Goal: Task Accomplishment & Management: Complete application form

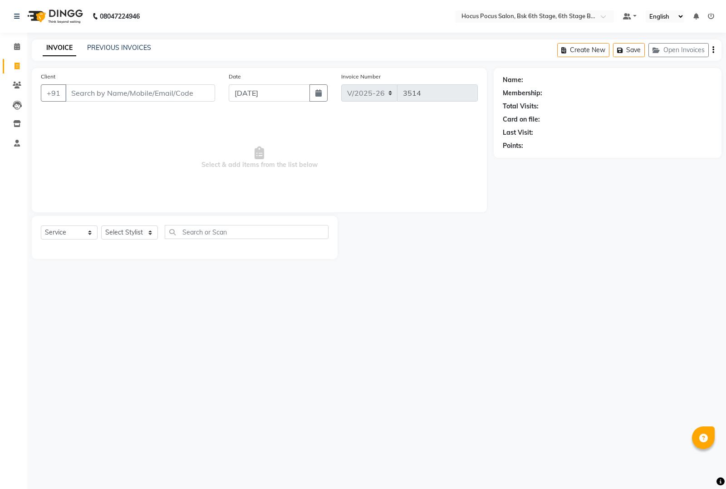
select select "5242"
select select "service"
click at [117, 49] on link "PREVIOUS INVOICES" at bounding box center [119, 48] width 64 height 8
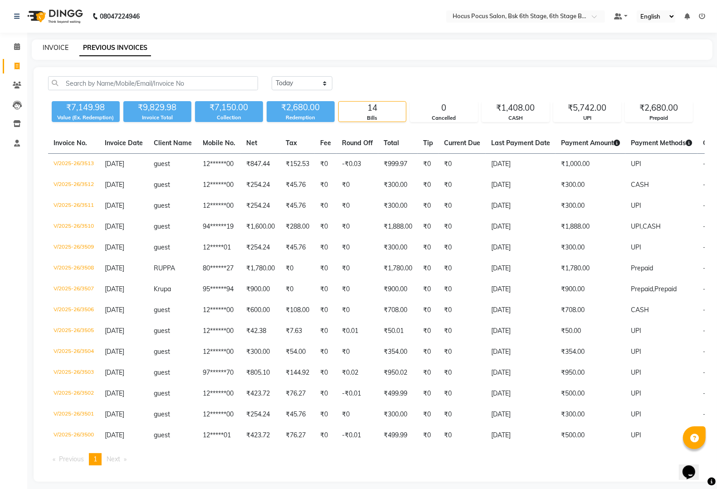
click at [58, 51] on link "INVOICE" at bounding box center [56, 48] width 26 height 8
select select "service"
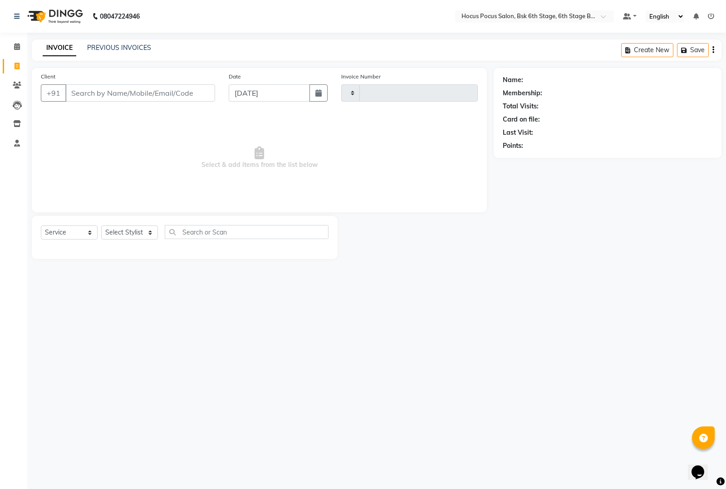
type input "3514"
select select "5242"
click at [134, 49] on link "PREVIOUS INVOICES" at bounding box center [119, 48] width 64 height 8
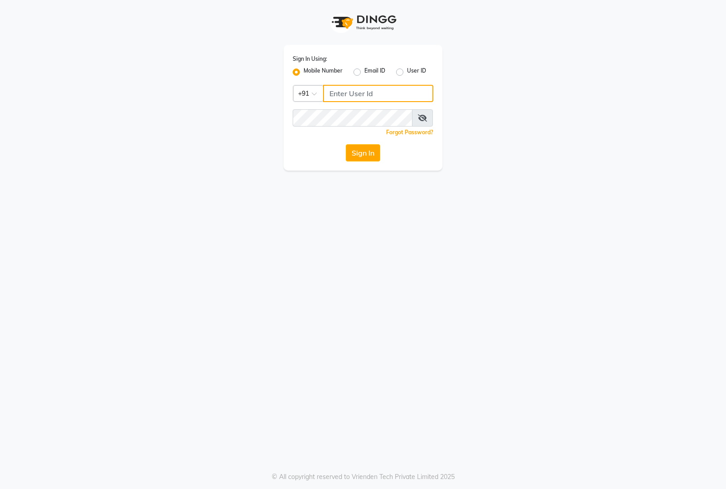
click at [339, 93] on input "Username" at bounding box center [378, 93] width 110 height 17
type input "8884866447"
click at [346, 144] on button "Sign In" at bounding box center [363, 152] width 34 height 17
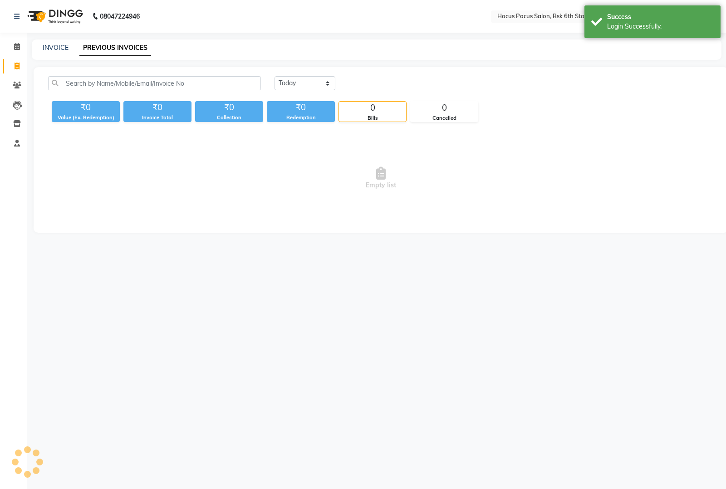
select select "en"
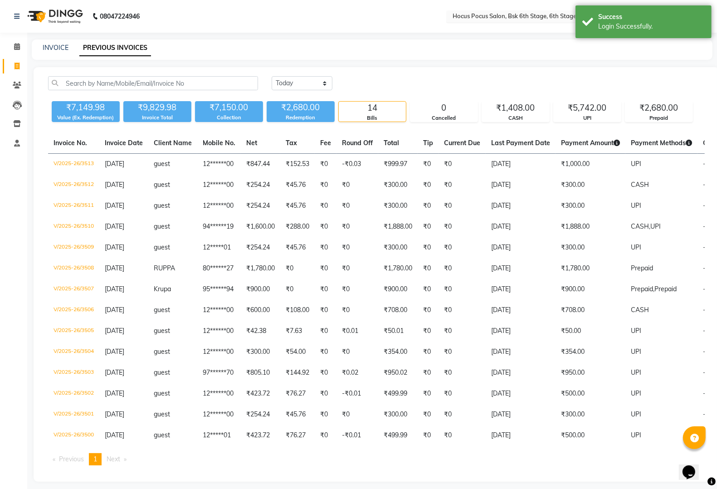
click at [533, 14] on input "text" at bounding box center [516, 17] width 131 height 9
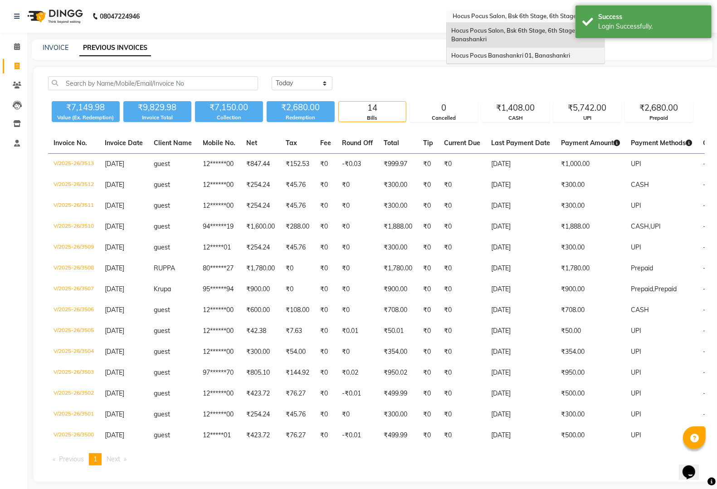
click at [495, 53] on span "Hocus Pocus Banashankri 01, Banashankri" at bounding box center [510, 55] width 119 height 7
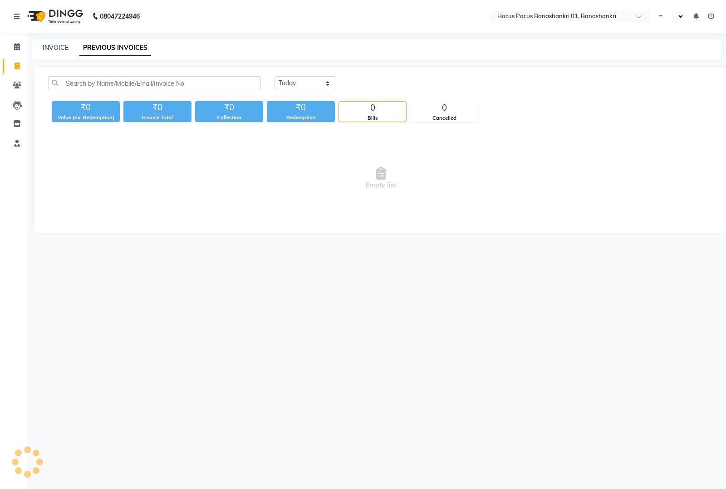
select select "en"
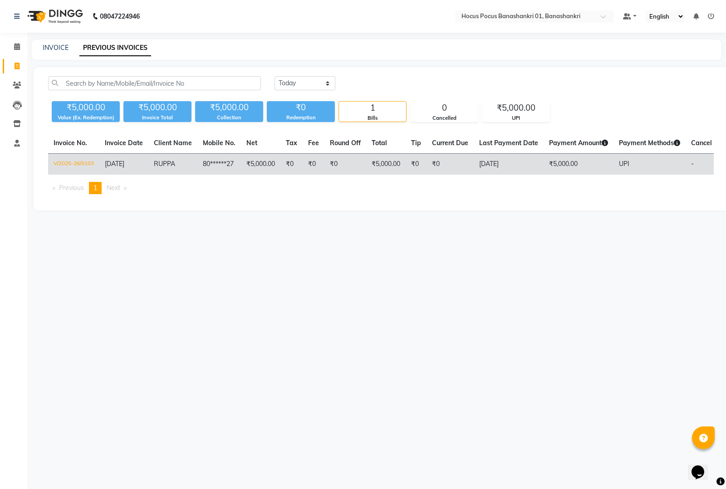
click at [392, 160] on td "₹5,000.00" at bounding box center [385, 164] width 39 height 21
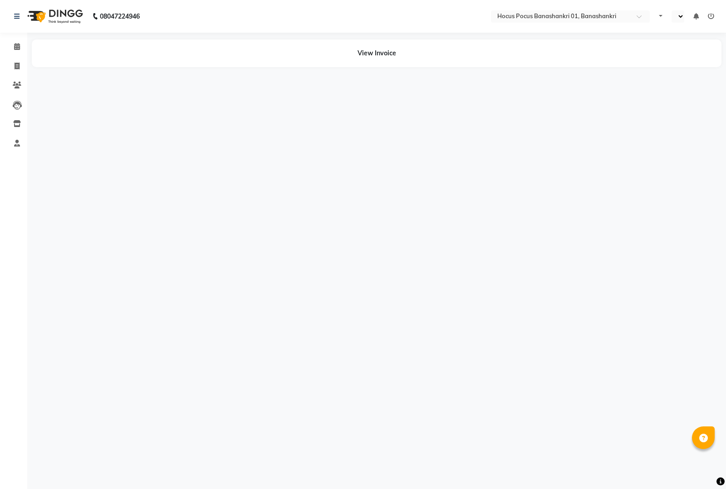
select select "en"
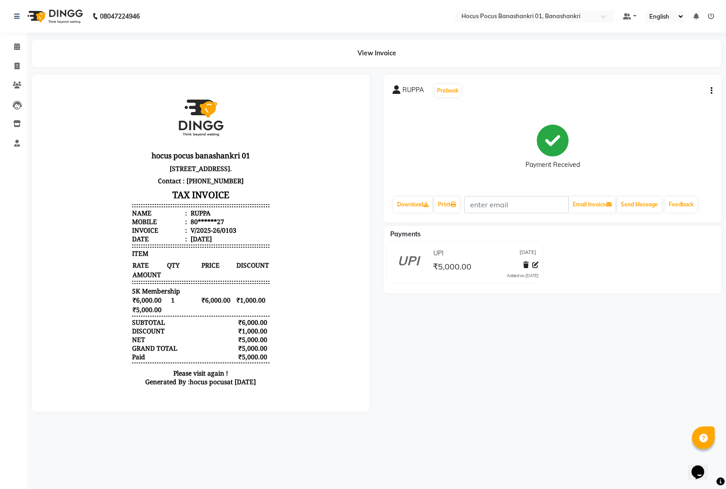
click at [712, 89] on div "RUPPA Prebook Payment Received Download Print Email Invoice Send Message Feedba…" at bounding box center [552, 148] width 338 height 148
click at [708, 88] on button "button" at bounding box center [708, 91] width 5 height 10
click at [673, 80] on div "Edit Invoice" at bounding box center [676, 84] width 41 height 11
select select "service"
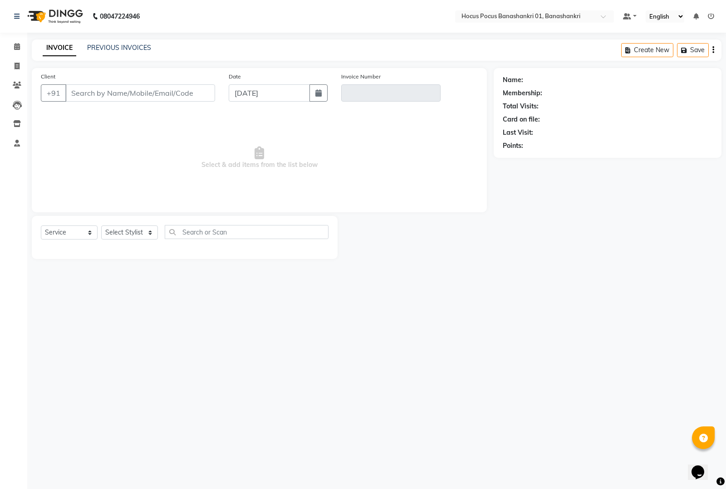
type input "80******27"
type input "V/2025-26/0103"
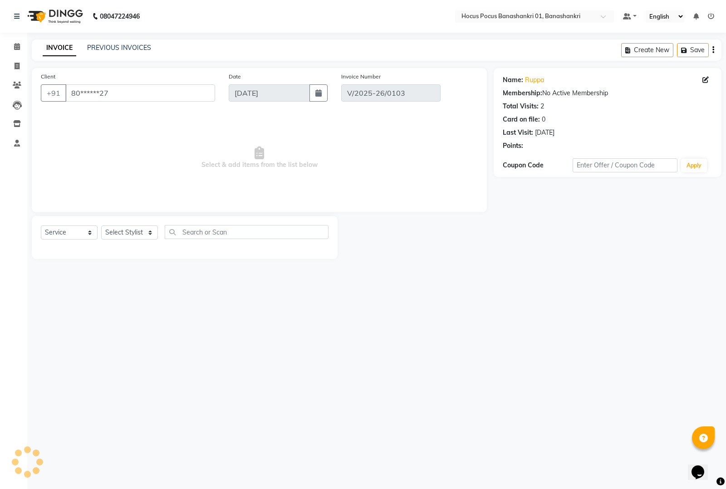
select select "select"
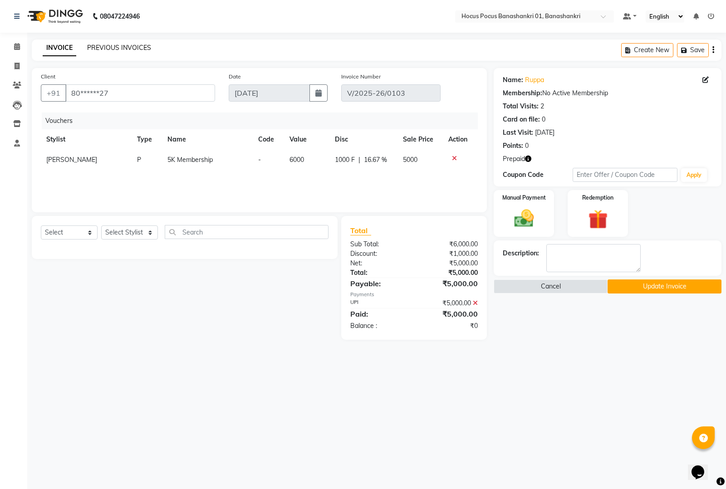
click at [113, 50] on link "PREVIOUS INVOICES" at bounding box center [119, 48] width 64 height 8
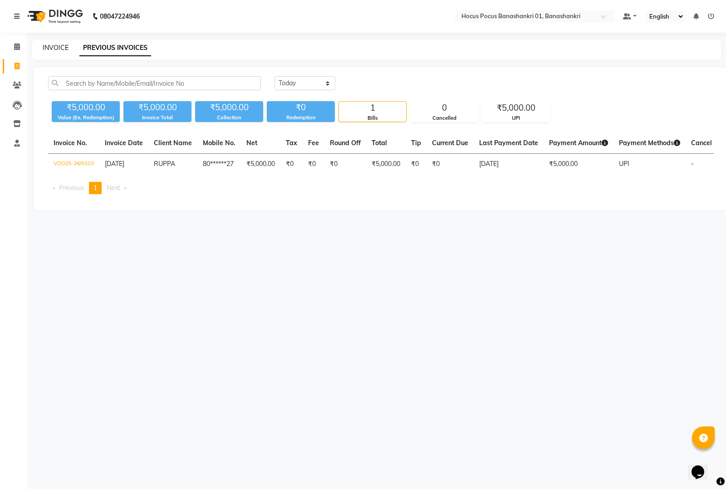
click at [57, 49] on link "INVOICE" at bounding box center [56, 48] width 26 height 8
select select "6513"
select select "service"
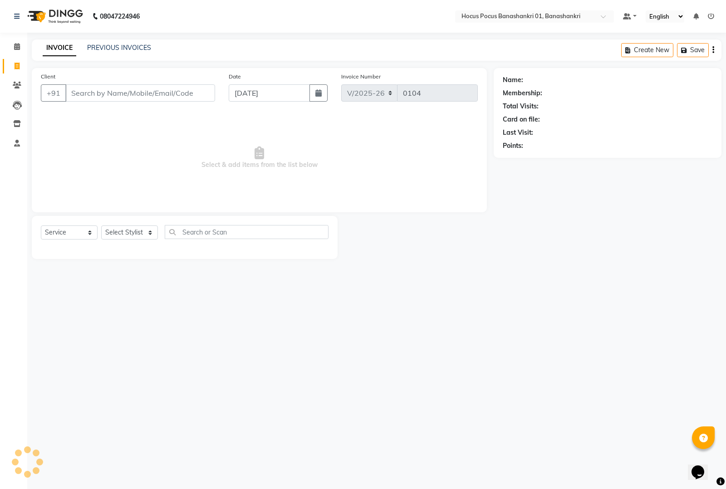
click at [102, 97] on input "Client" at bounding box center [140, 92] width 150 height 17
click at [127, 48] on link "PREVIOUS INVOICES" at bounding box center [119, 48] width 64 height 8
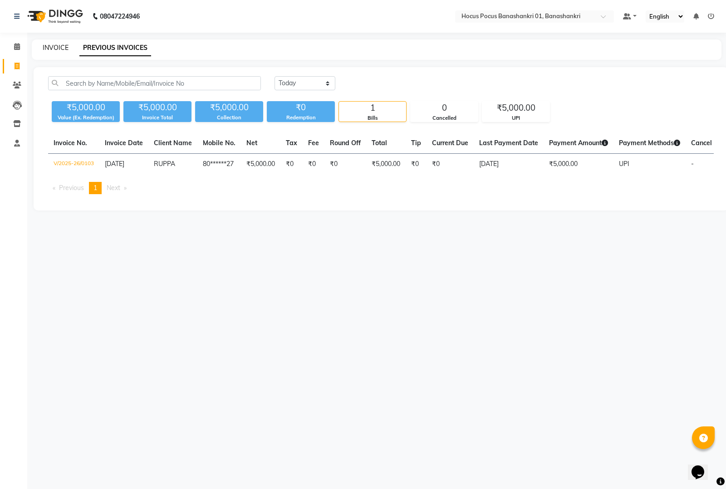
click at [63, 48] on link "INVOICE" at bounding box center [56, 48] width 26 height 8
select select "6513"
select select "service"
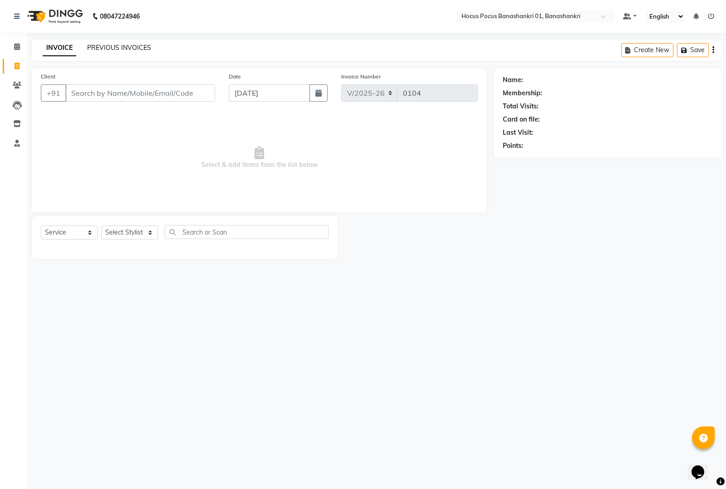
click at [137, 49] on link "PREVIOUS INVOICES" at bounding box center [119, 48] width 64 height 8
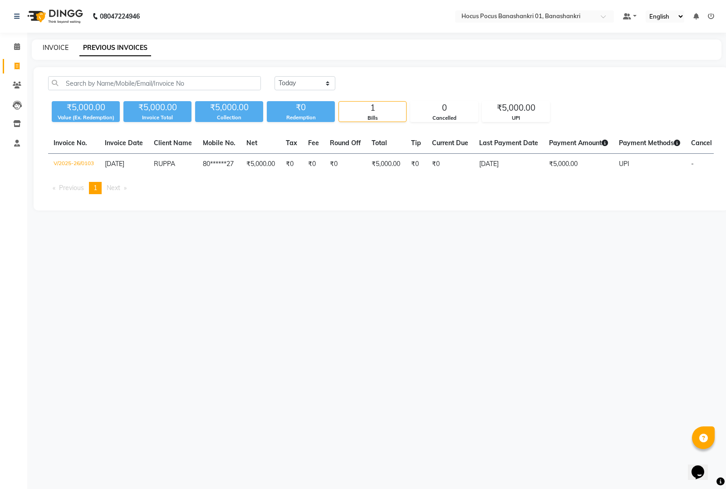
click at [55, 49] on link "INVOICE" at bounding box center [56, 48] width 26 height 8
select select "service"
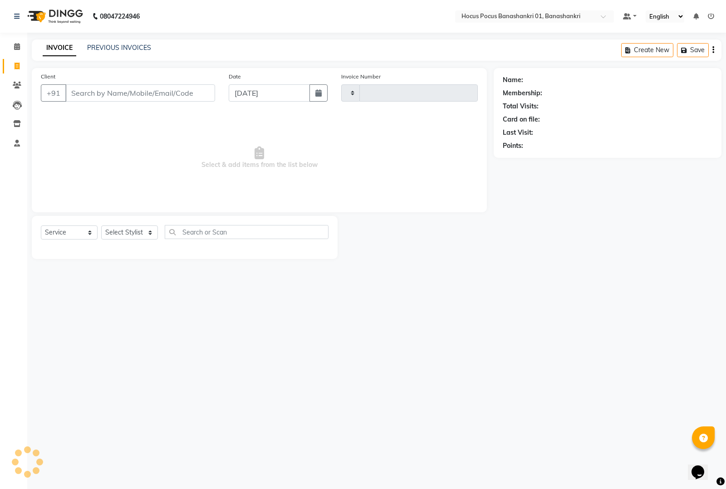
type input "0104"
select select "6513"
click at [92, 98] on input "Client" at bounding box center [140, 92] width 150 height 17
click at [130, 97] on input "Client" at bounding box center [140, 92] width 150 height 17
click at [11, 46] on span at bounding box center [17, 47] width 16 height 10
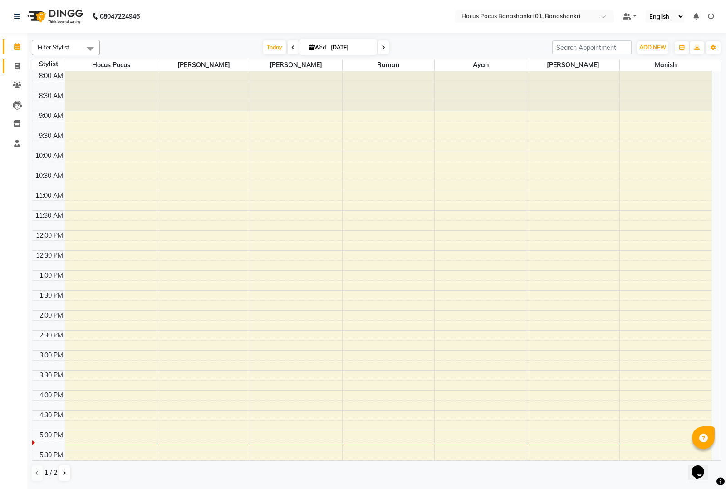
click at [14, 66] on span at bounding box center [17, 66] width 16 height 10
select select "6513"
select select "service"
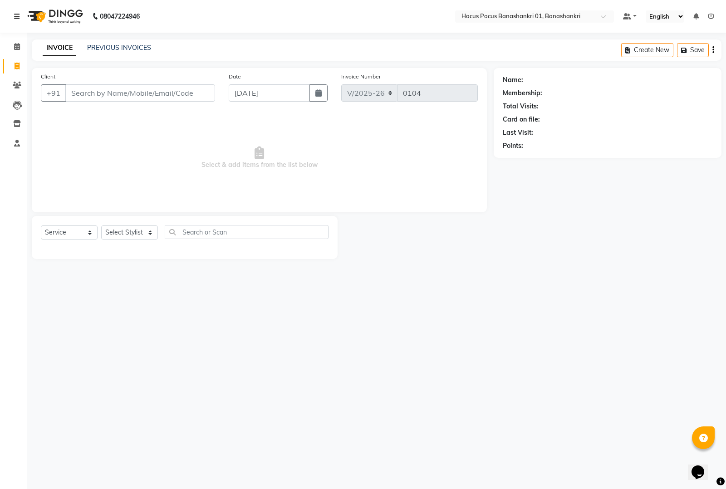
click at [18, 16] on icon at bounding box center [16, 16] width 5 height 6
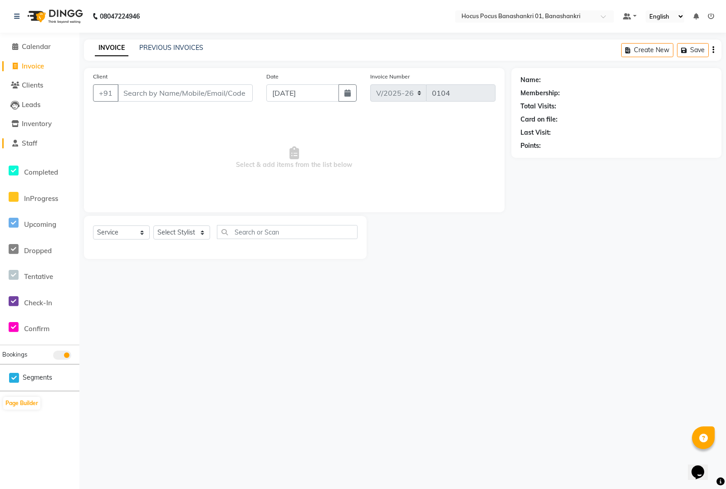
click at [19, 140] on span at bounding box center [15, 143] width 14 height 10
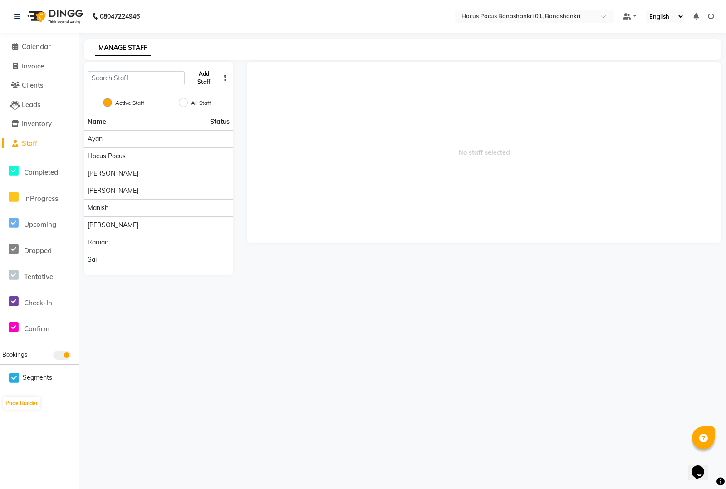
click at [200, 78] on button "Add Staff" at bounding box center [203, 78] width 31 height 24
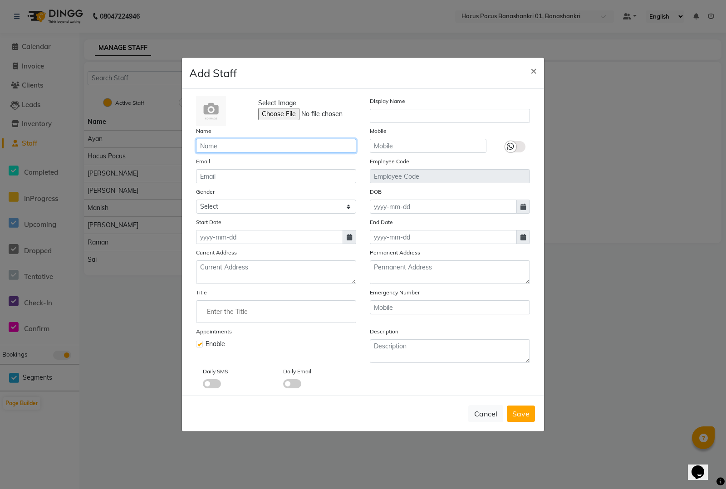
click at [225, 153] on input "text" at bounding box center [276, 146] width 160 height 14
type input "khushi"
click at [232, 205] on select "Select Male Female Other Prefer Not To Say" at bounding box center [276, 207] width 160 height 14
select select "female"
click at [196, 200] on select "Select Male Female Other Prefer Not To Say" at bounding box center [276, 207] width 160 height 14
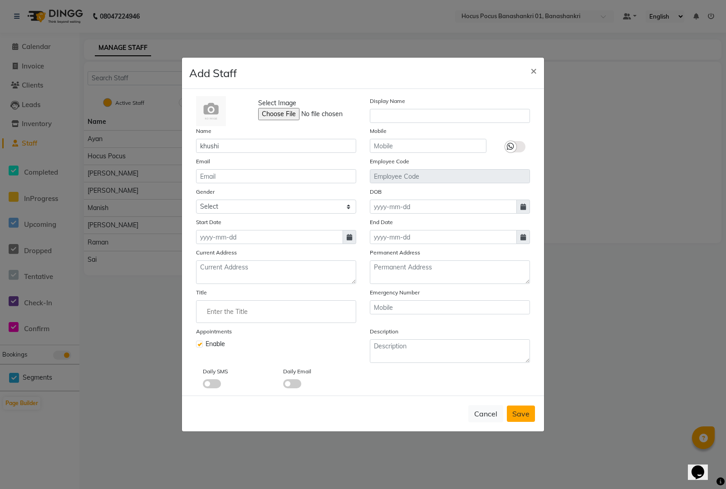
click at [531, 420] on button "Save" at bounding box center [520, 413] width 28 height 16
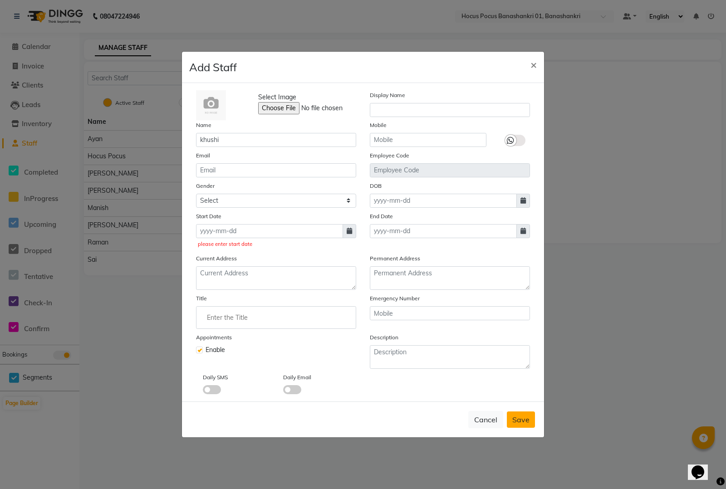
click at [517, 415] on span "Save" at bounding box center [520, 419] width 17 height 9
click at [241, 234] on input at bounding box center [269, 231] width 147 height 14
select select "9"
select select "2025"
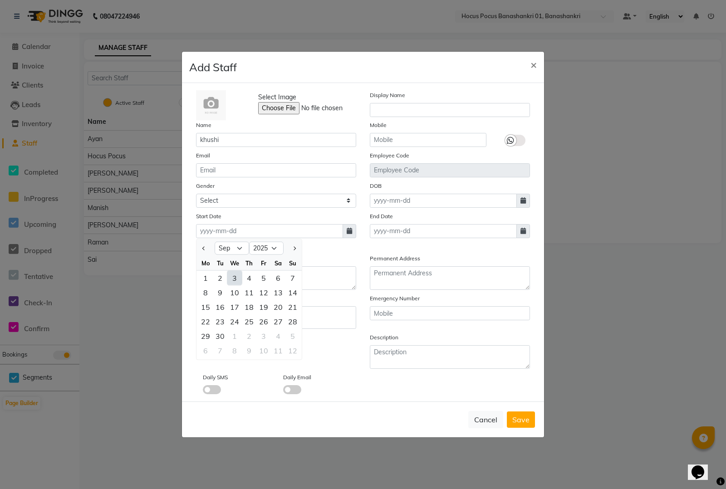
click at [205, 276] on div "1" at bounding box center [205, 277] width 15 height 15
type input "01-09-2025"
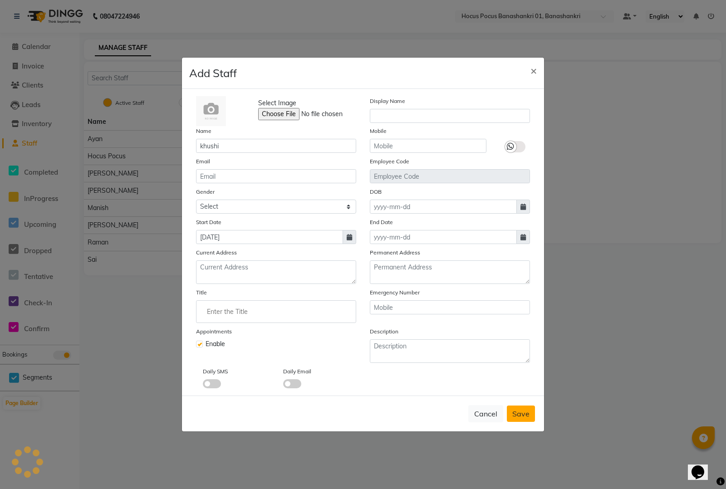
click at [521, 406] on button "Save" at bounding box center [520, 413] width 28 height 16
select select
checkbox input "false"
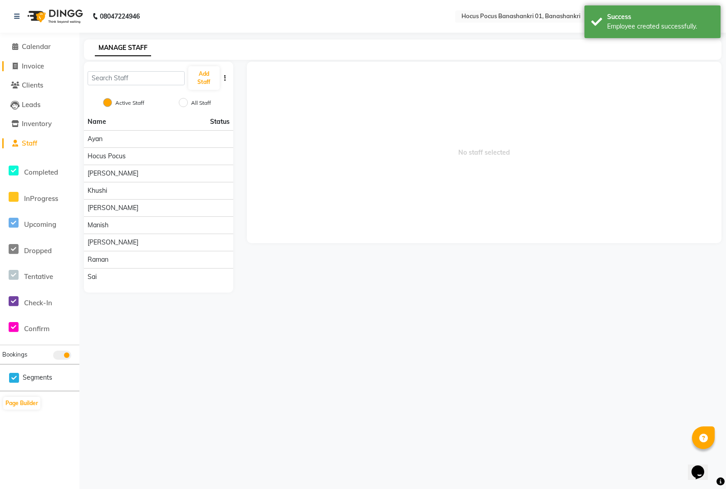
click at [19, 63] on span at bounding box center [15, 66] width 14 height 10
select select "service"
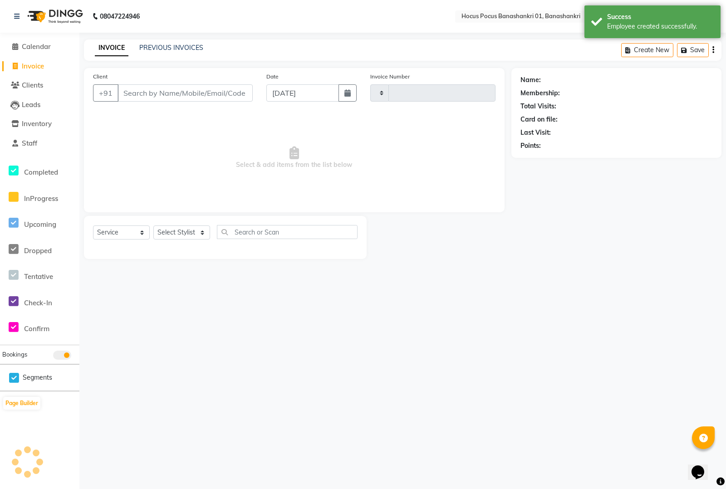
type input "0104"
select select "6513"
click at [175, 94] on input "Client" at bounding box center [184, 92] width 135 height 17
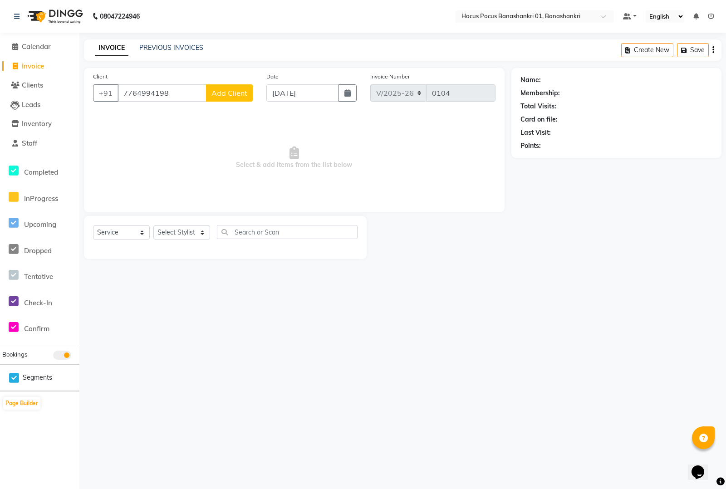
click at [175, 93] on input "7764994198" at bounding box center [161, 92] width 89 height 17
type input "7"
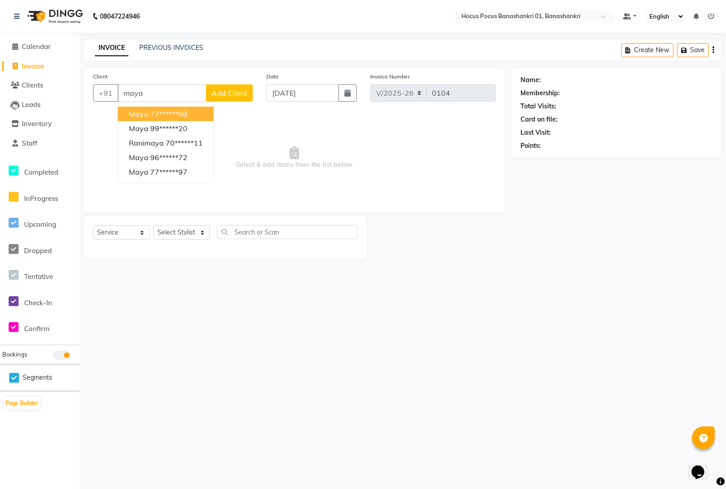
click at [177, 110] on ngb-highlight "77******98" at bounding box center [168, 113] width 37 height 9
type input "77******98"
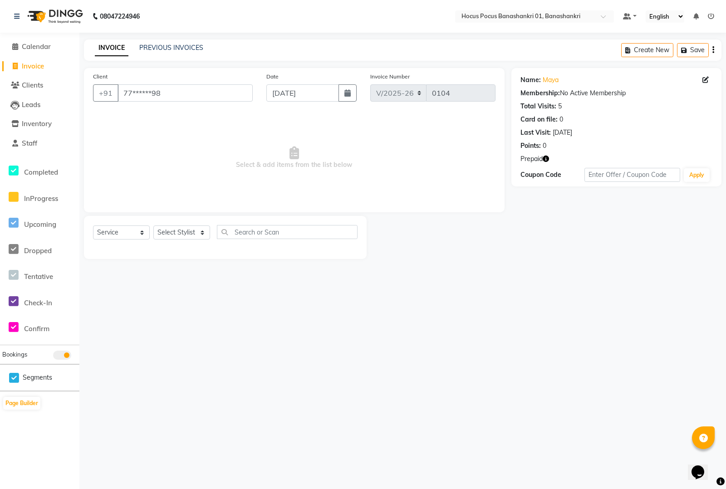
click at [545, 160] on icon "button" at bounding box center [545, 159] width 6 height 6
click at [119, 232] on select "Select Service Product Membership Package Voucher Prepaid Gift Card" at bounding box center [121, 232] width 57 height 14
select select "P"
click at [93, 225] on select "Select Service Product Membership Package Voucher Prepaid Gift Card" at bounding box center [121, 232] width 57 height 14
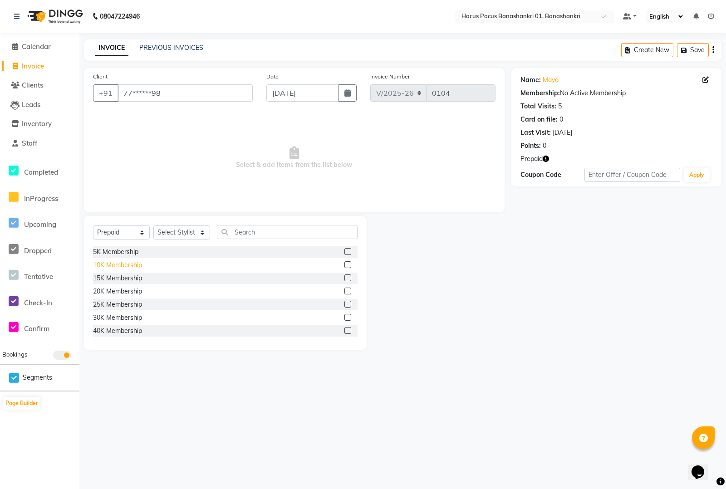
click at [100, 265] on div "10K Membership" at bounding box center [117, 265] width 49 height 10
checkbox input "false"
click at [177, 234] on select "Select Stylist Ayan Hocus Pocus jonathan khushi Komal manish Pabithra Raman Sai" at bounding box center [181, 232] width 57 height 14
select select "90768"
click at [153, 225] on select "Select Stylist Ayan Hocus Pocus jonathan khushi Komal manish Pabithra Raman Sai" at bounding box center [181, 232] width 57 height 14
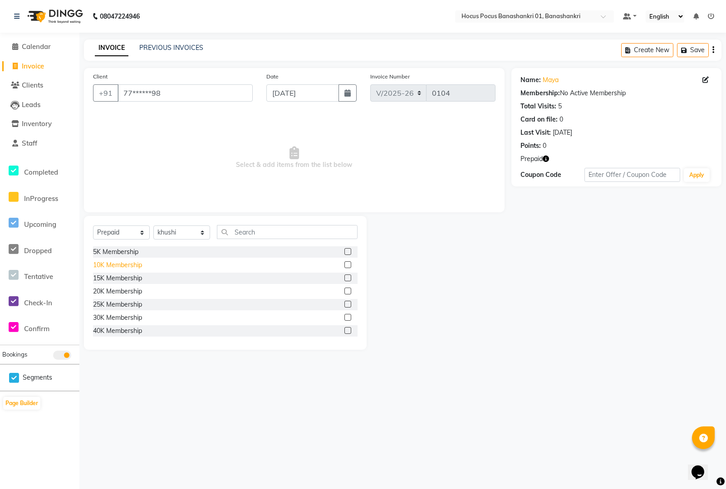
click at [98, 263] on div "10K Membership" at bounding box center [117, 265] width 49 height 10
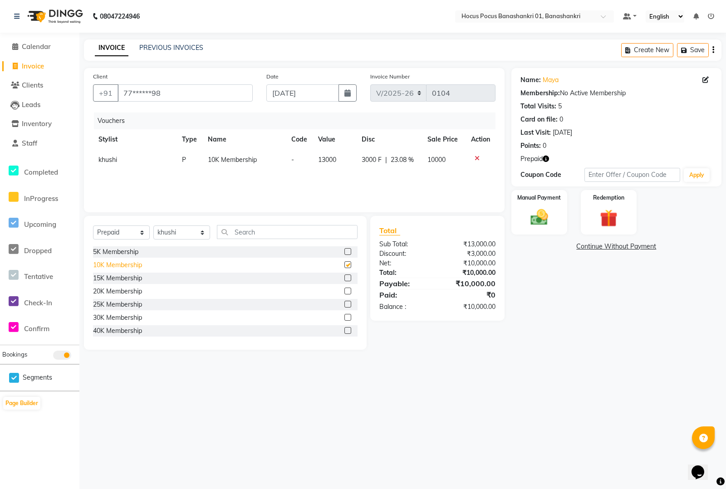
checkbox input "false"
click at [541, 212] on img at bounding box center [538, 217] width 29 height 21
click at [607, 248] on span "UPI" at bounding box center [606, 247] width 14 height 10
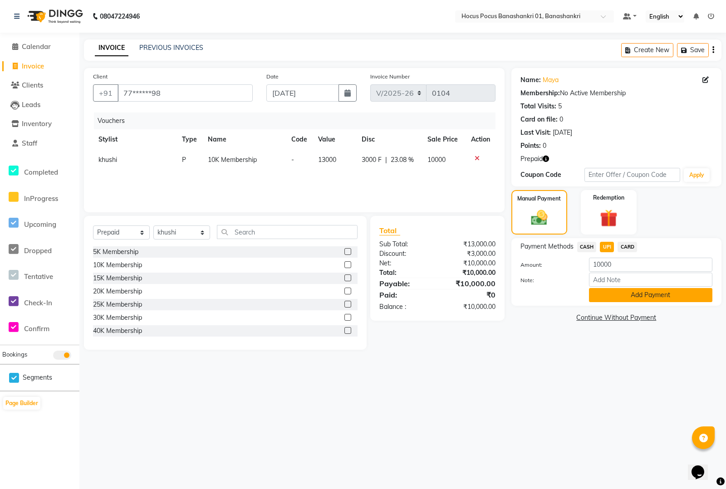
click at [608, 295] on button "Add Payment" at bounding box center [650, 295] width 123 height 14
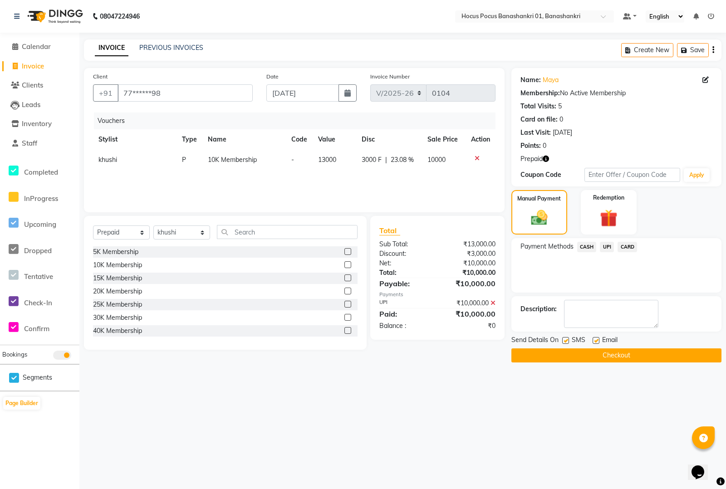
click at [565, 337] on label at bounding box center [565, 340] width 7 height 7
click at [565, 338] on input "checkbox" at bounding box center [565, 341] width 6 height 6
checkbox input "false"
click at [565, 353] on button "Checkout" at bounding box center [616, 355] width 210 height 14
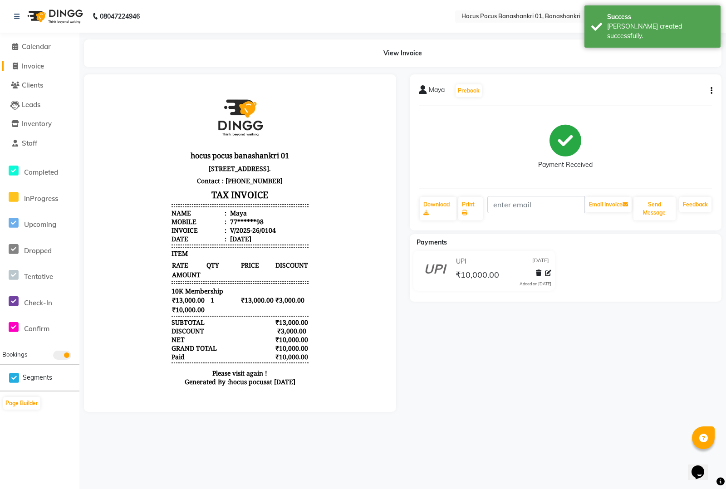
click at [13, 66] on icon at bounding box center [15, 66] width 5 height 7
select select "service"
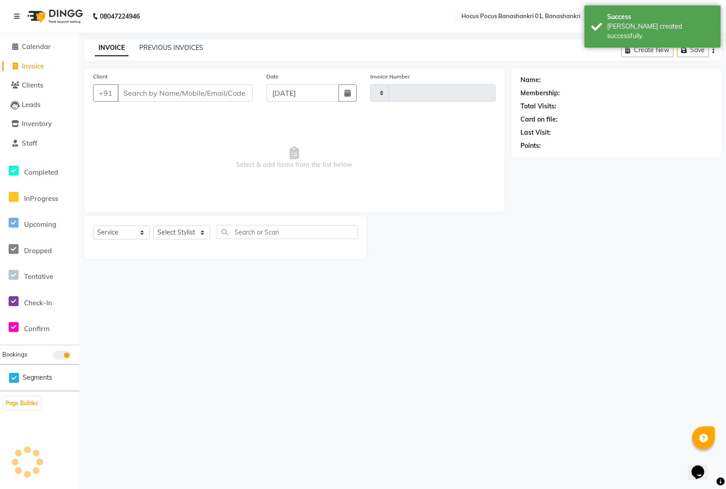
type input "0105"
select select "6513"
click at [167, 49] on link "PREVIOUS INVOICES" at bounding box center [171, 48] width 64 height 8
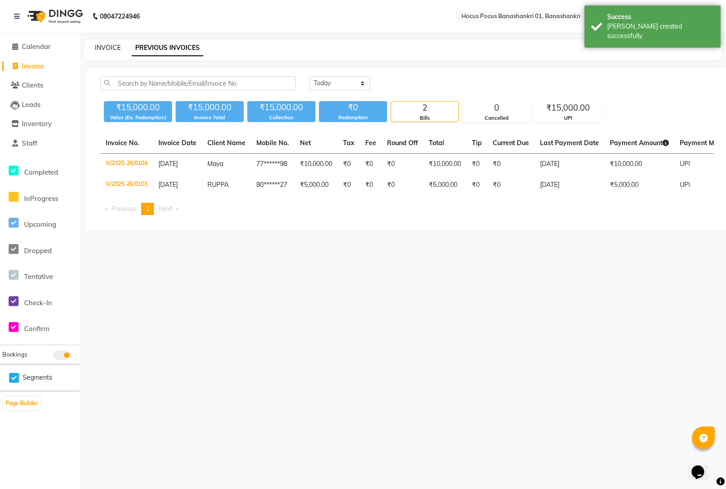
click at [102, 46] on link "INVOICE" at bounding box center [108, 48] width 26 height 8
select select "6513"
select select "service"
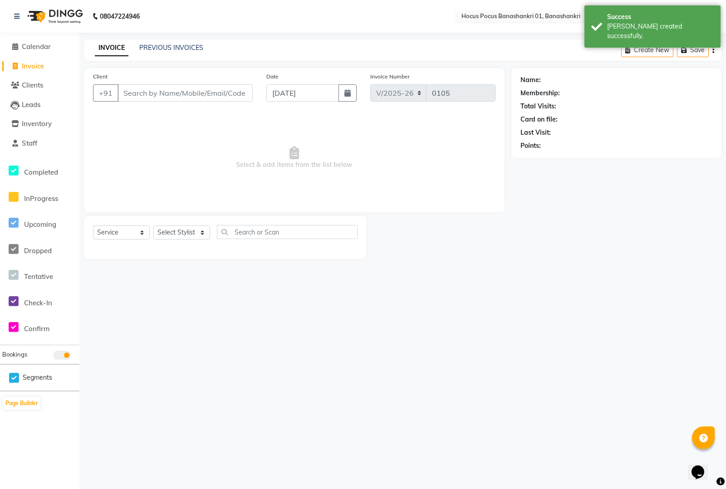
click at [497, 15] on input "text" at bounding box center [524, 17] width 131 height 9
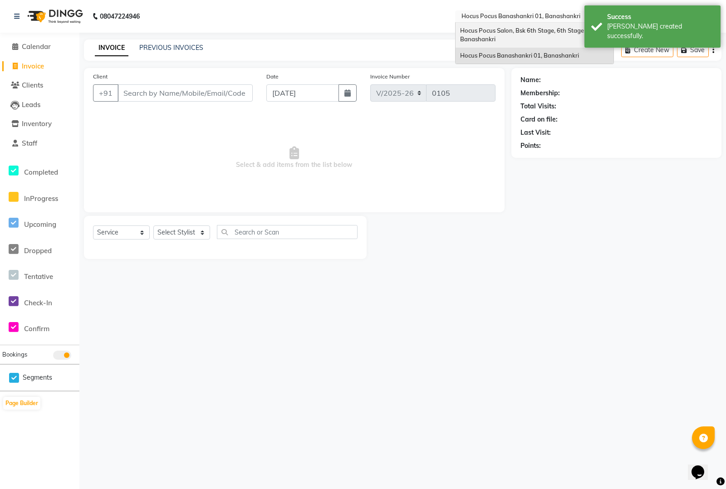
click at [488, 32] on span "Hocus Pocus Salon, Bsk 6th Stage, 6th Stage Banashankri" at bounding box center [522, 35] width 125 height 16
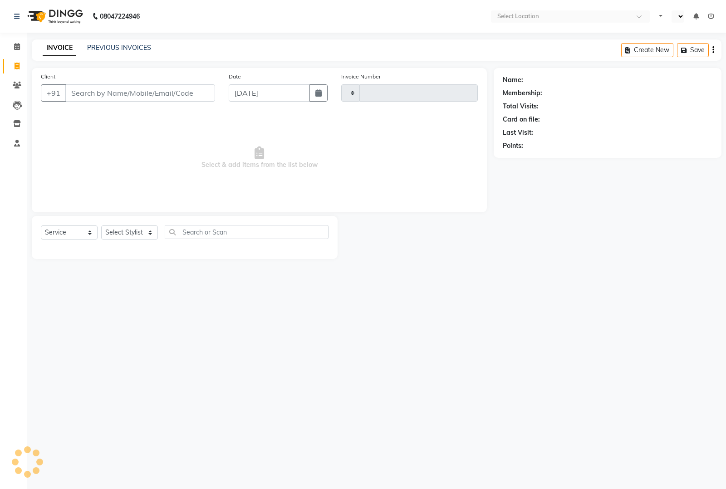
select select "service"
type input "3514"
select select "en"
select select "5242"
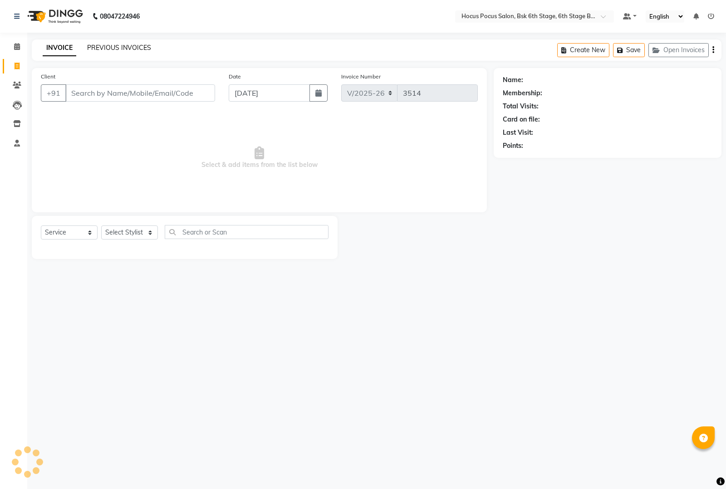
click at [117, 44] on link "PREVIOUS INVOICES" at bounding box center [119, 48] width 64 height 8
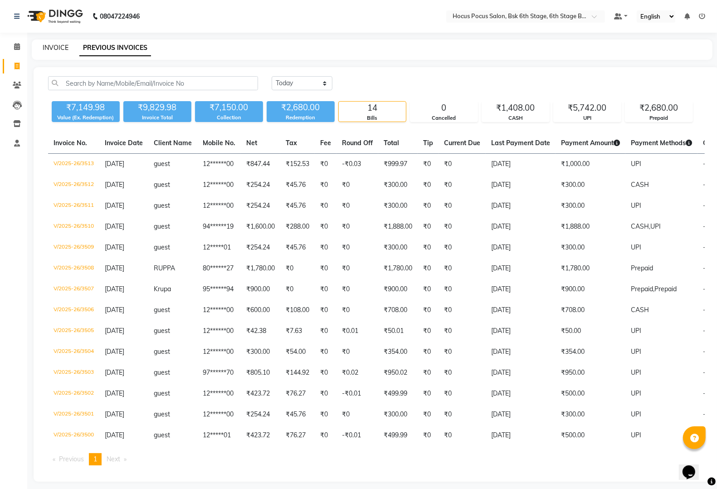
click at [60, 45] on link "INVOICE" at bounding box center [56, 48] width 26 height 8
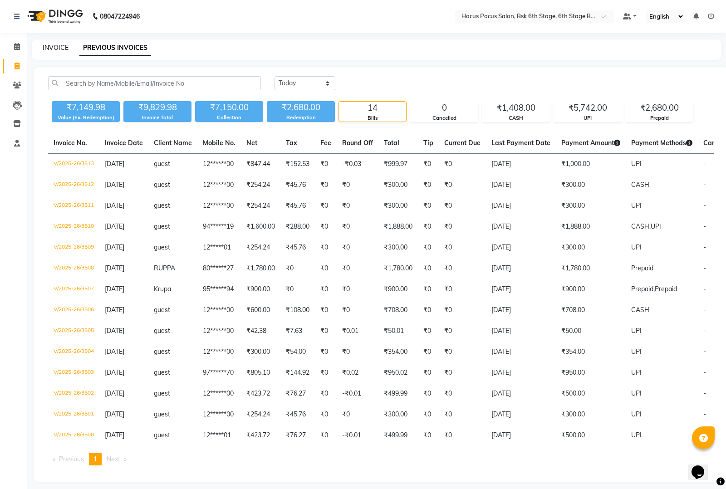
select select "service"
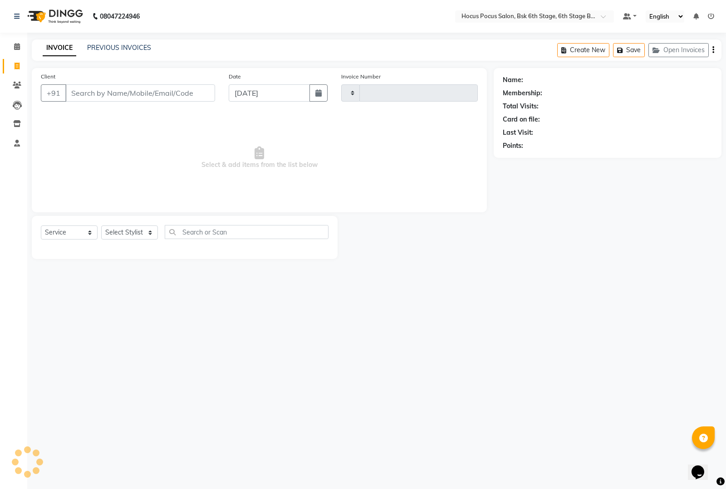
type input "3514"
select select "5242"
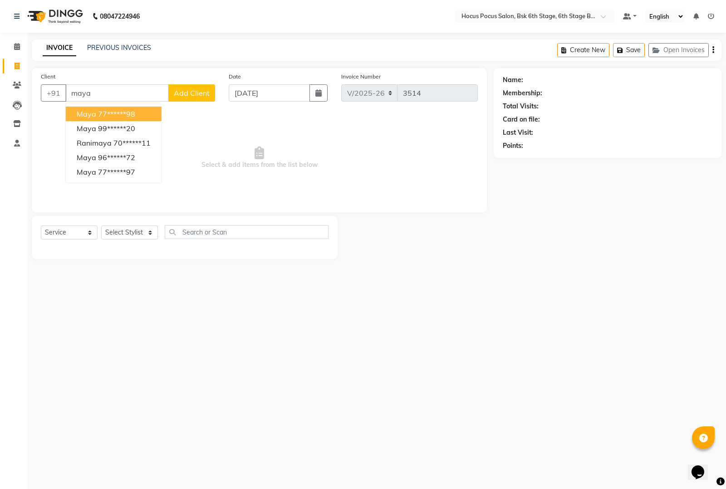
click at [126, 111] on ngb-highlight "77******98" at bounding box center [116, 113] width 37 height 9
type input "77******98"
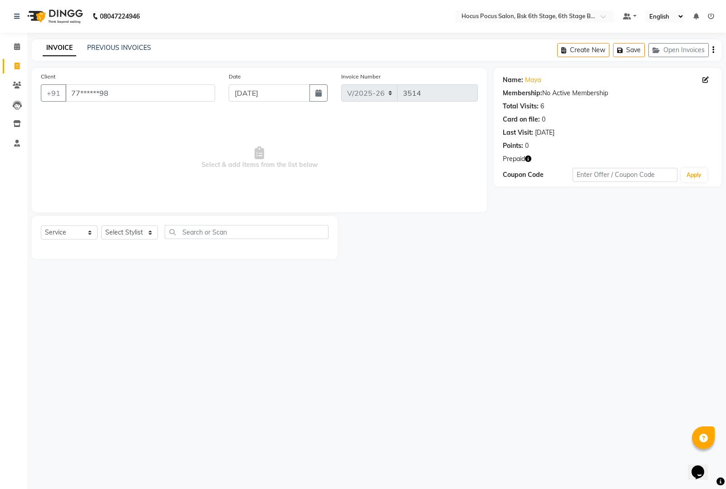
click at [529, 159] on icon "button" at bounding box center [528, 159] width 6 height 6
click at [482, 200] on div "Client +91 77******98 Date [DATE] Invoice Number V/2025 V/[PHONE_NUMBER] Select…" at bounding box center [259, 140] width 455 height 144
click at [132, 229] on select "Select Stylist [PERSON_NAME] hocus pocus [PERSON_NAME] [PERSON_NAME] [PERSON_NA…" at bounding box center [129, 232] width 57 height 14
select select "88481"
click at [101, 225] on select "Select Stylist [PERSON_NAME] hocus pocus [PERSON_NAME] [PERSON_NAME] [PERSON_NA…" at bounding box center [129, 232] width 57 height 14
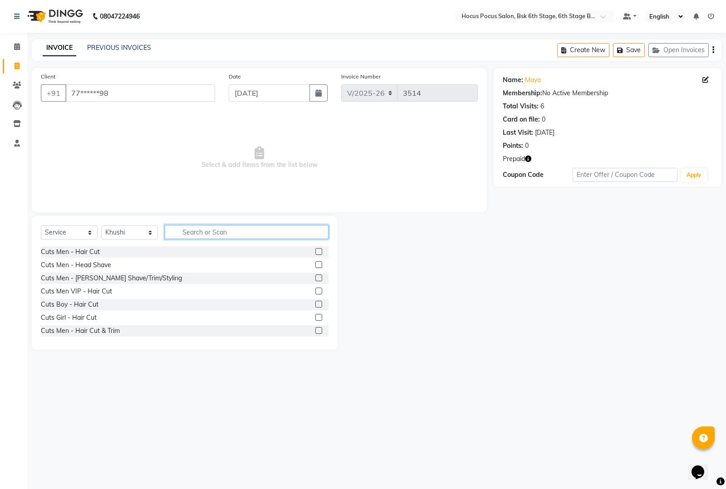
click at [208, 233] on input "text" at bounding box center [247, 232] width 164 height 14
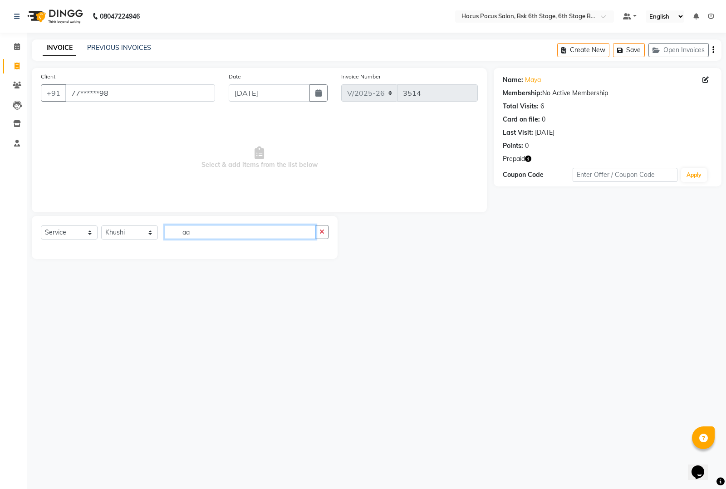
type input "a"
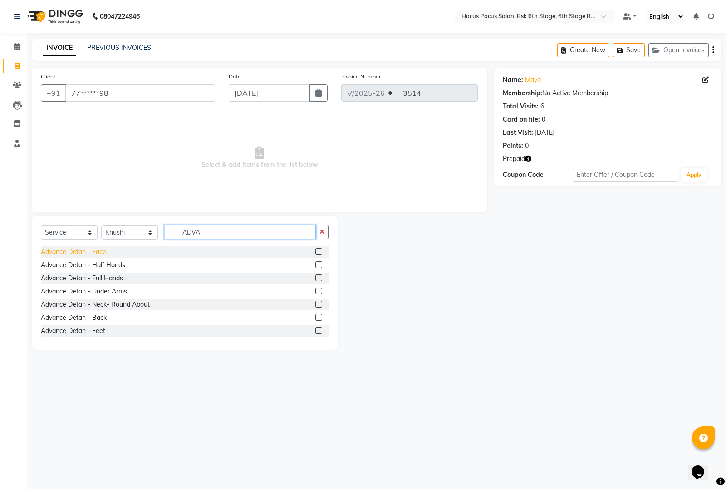
type input "ADVA"
click at [96, 249] on div "Advance Detan - Face" at bounding box center [73, 252] width 65 height 10
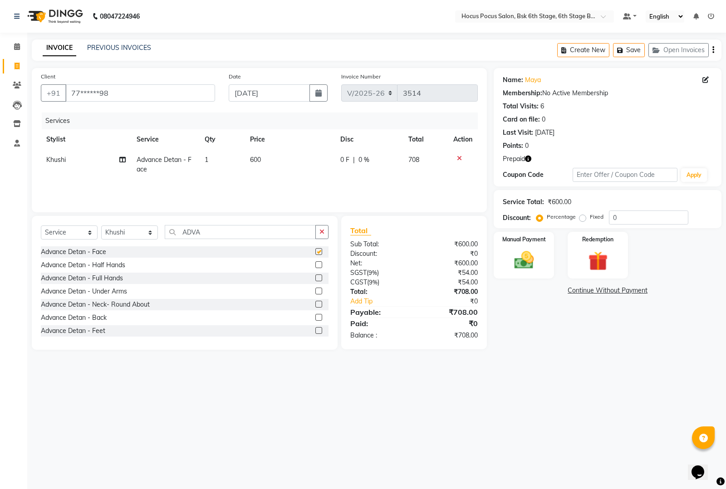
checkbox input "false"
click at [215, 234] on input "ADVA" at bounding box center [240, 232] width 151 height 14
type input "A"
type input "H"
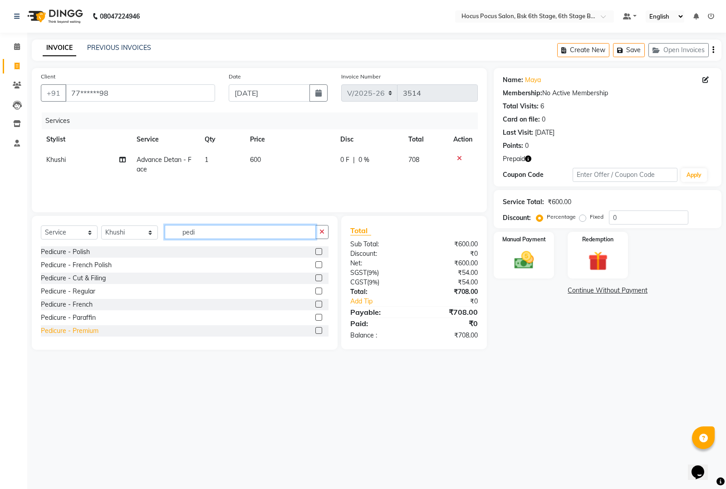
type input "pedi"
click at [71, 327] on div "Pedicure - Premium" at bounding box center [70, 331] width 58 height 10
checkbox input "false"
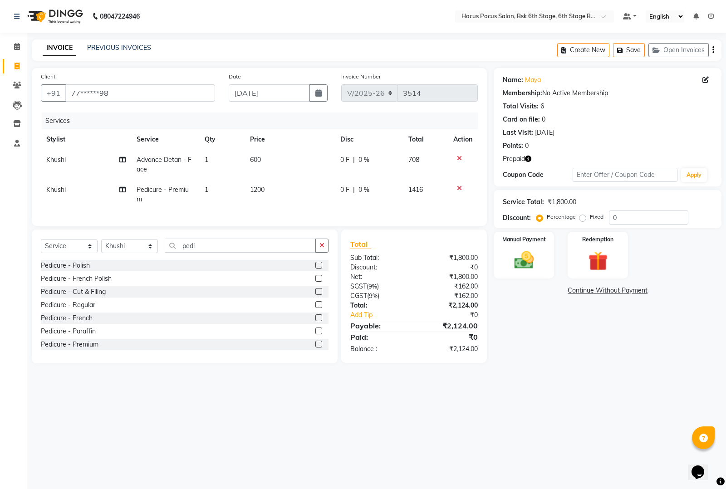
drag, startPoint x: 212, startPoint y: 267, endPoint x: 213, endPoint y: 262, distance: 4.6
click at [212, 260] on div "Select Service Product Membership Package Voucher Prepaid Gift Card Select Styl…" at bounding box center [184, 249] width 287 height 21
click at [214, 253] on input "pedi" at bounding box center [240, 246] width 151 height 14
type input "p"
type input "he"
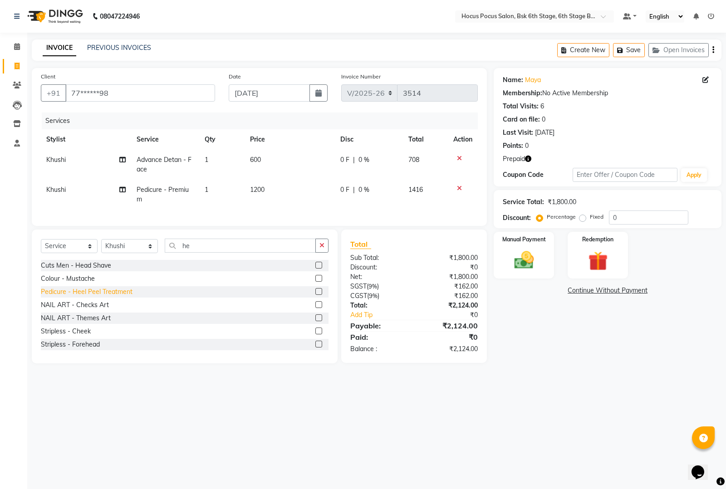
click at [121, 297] on div "Pedicure - Heel Peel Treatment" at bounding box center [87, 292] width 92 height 10
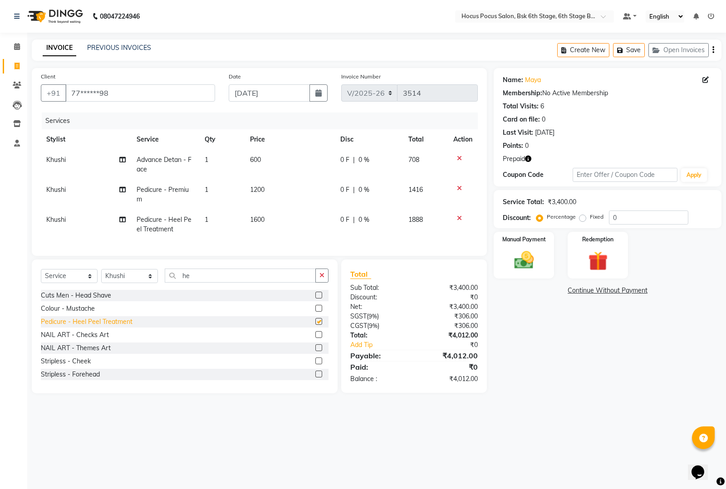
checkbox input "false"
click at [219, 290] on div "Select Service Product Membership Package Voucher Prepaid Gift Card Select Styl…" at bounding box center [184, 278] width 287 height 21
click at [219, 282] on input "he" at bounding box center [240, 275] width 151 height 14
type input "h"
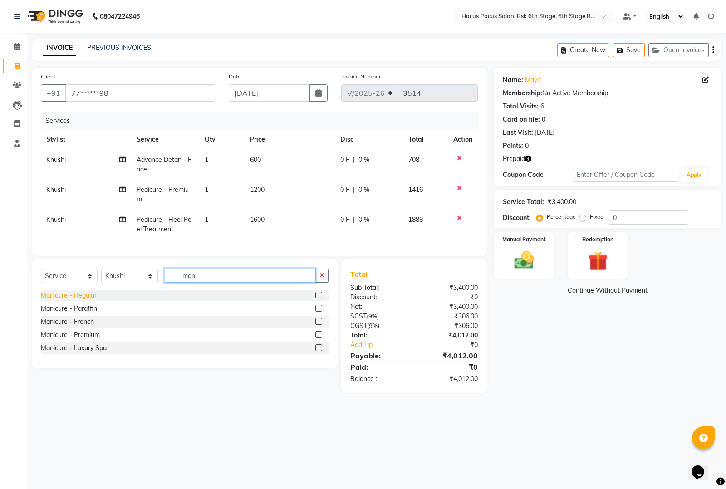
type input "mani"
click at [76, 300] on div "Manicure - Regular" at bounding box center [69, 296] width 56 height 10
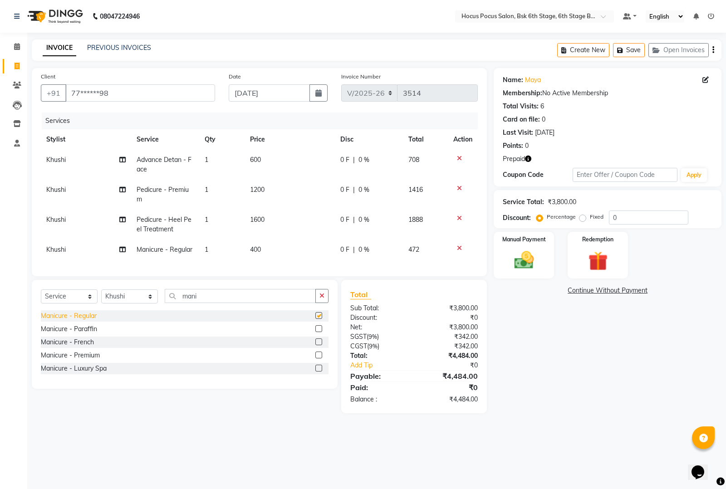
checkbox input "false"
click at [459, 186] on icon at bounding box center [459, 188] width 5 height 6
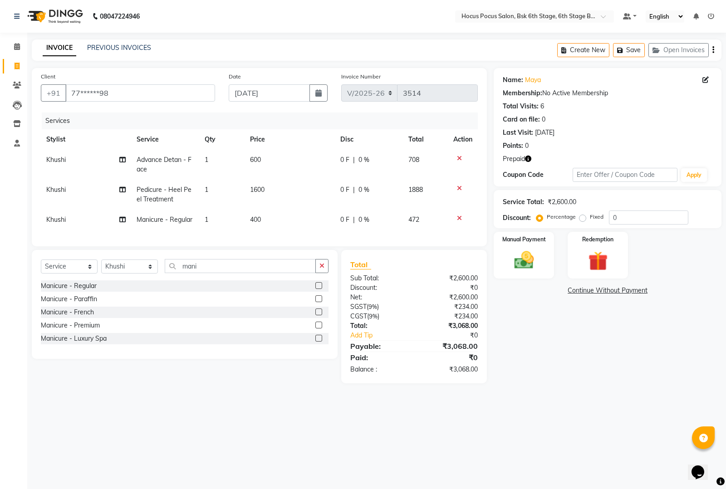
click at [262, 218] on td "400" at bounding box center [289, 219] width 90 height 20
select select "88481"
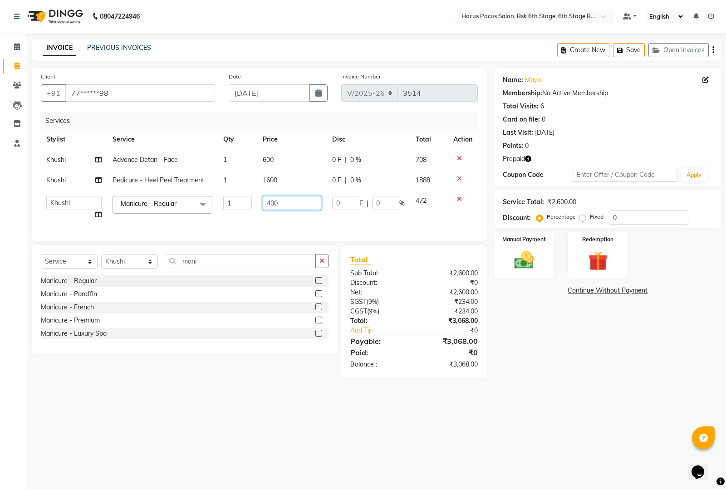
click at [285, 201] on input "400" at bounding box center [292, 203] width 58 height 14
type input "4"
type input "550"
click at [246, 323] on div "Manicure - Regular Manicure - Paraffin Manicure - French Manicure - Premium Man…" at bounding box center [184, 308] width 287 height 66
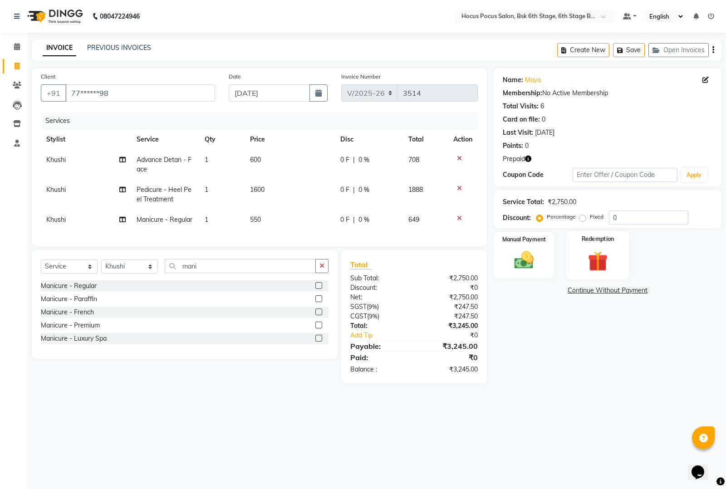
click at [605, 266] on img at bounding box center [597, 260] width 33 height 25
click at [606, 288] on span "Prepaid 2" at bounding box center [601, 292] width 29 height 10
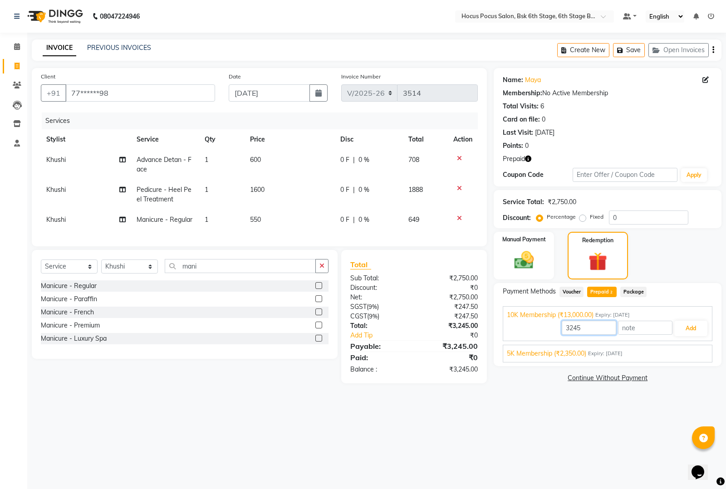
click at [599, 326] on input "3245" at bounding box center [588, 328] width 54 height 14
type input "3"
type input "2750"
click at [694, 327] on button "Add" at bounding box center [690, 328] width 33 height 15
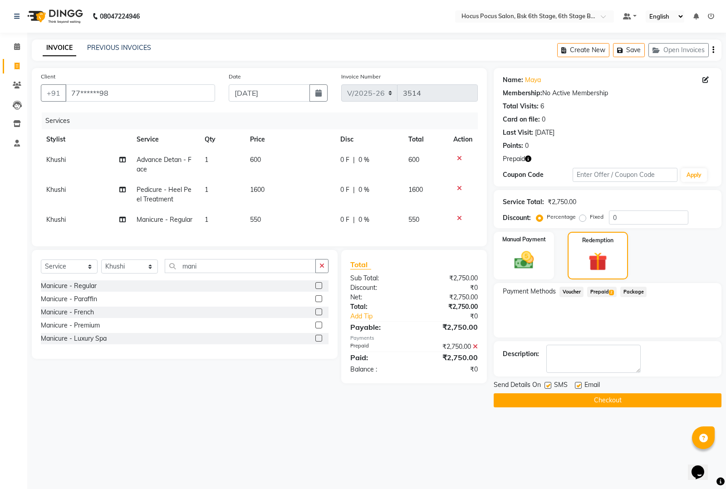
click at [545, 383] on label at bounding box center [547, 385] width 7 height 7
click at [545, 383] on input "checkbox" at bounding box center [547, 386] width 6 height 6
checkbox input "false"
click at [547, 397] on button "Checkout" at bounding box center [607, 400] width 228 height 14
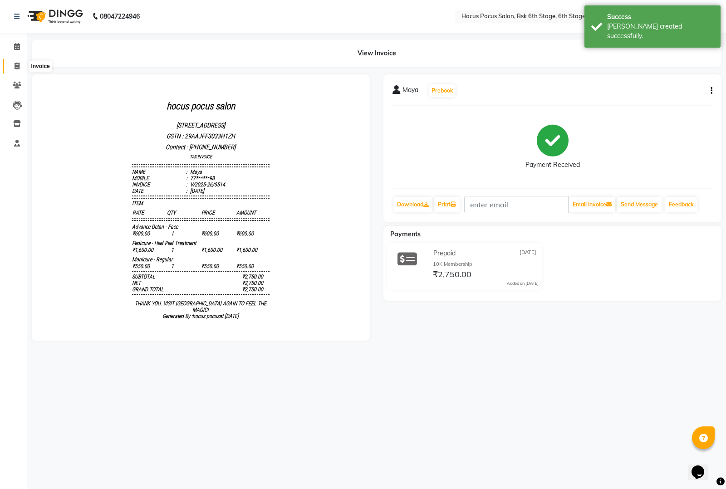
click at [17, 62] on span at bounding box center [17, 66] width 16 height 10
select select "5242"
select select "service"
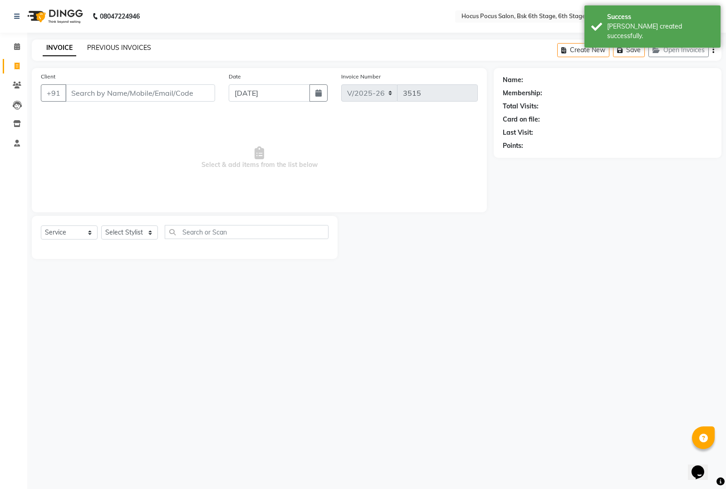
click at [94, 49] on link "PREVIOUS INVOICES" at bounding box center [119, 48] width 64 height 8
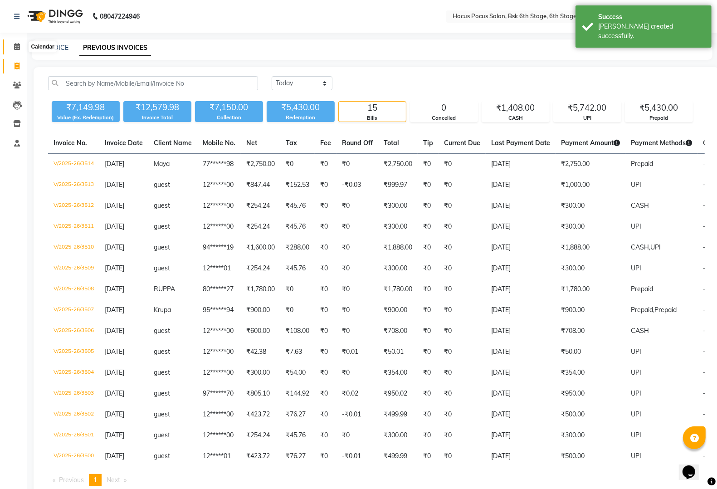
click at [10, 44] on span at bounding box center [17, 47] width 16 height 10
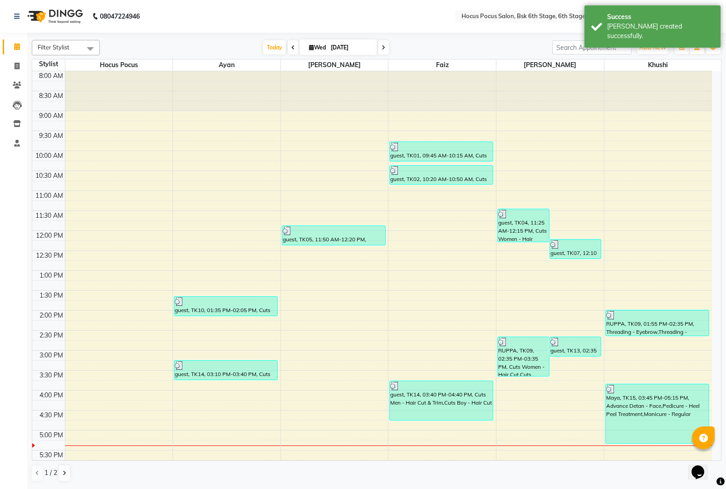
click at [89, 46] on span at bounding box center [90, 48] width 18 height 17
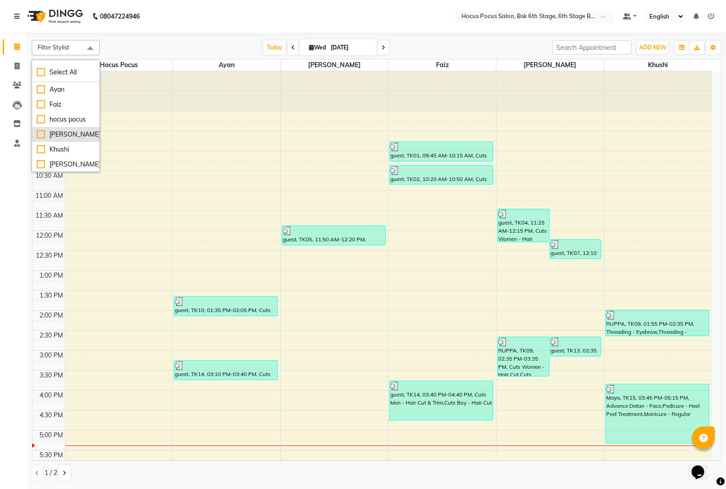
click at [37, 131] on div "[PERSON_NAME]" at bounding box center [66, 135] width 58 height 10
checkbox input "true"
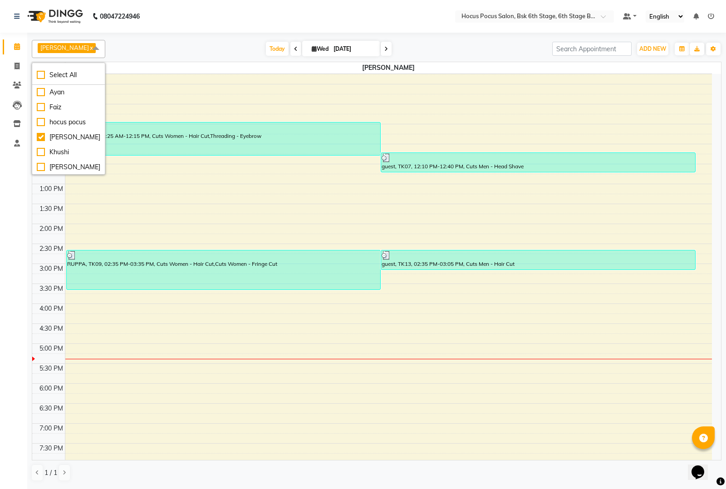
scroll to position [113, 0]
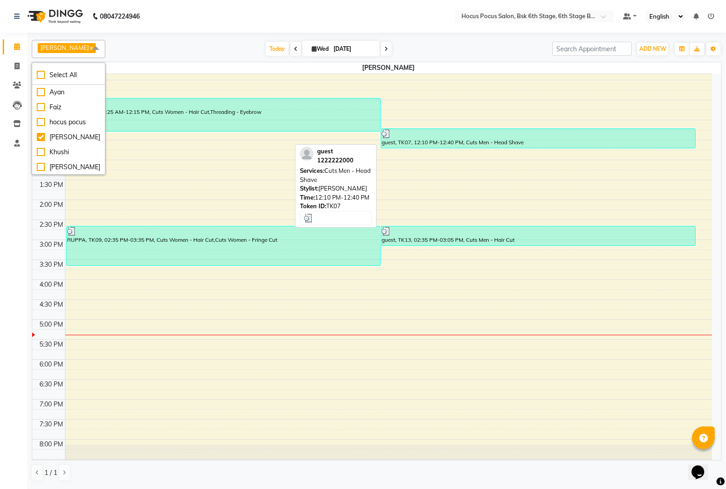
click at [482, 141] on div "guest, TK07, 12:10 PM-12:40 PM, Cuts Men - Head Shave" at bounding box center [538, 138] width 314 height 19
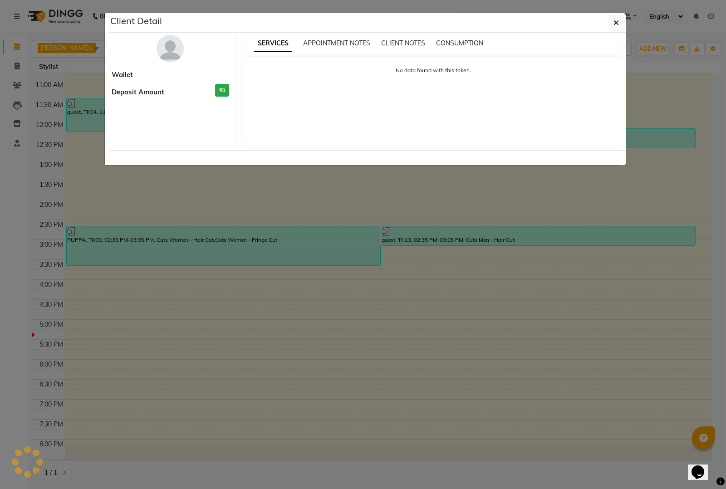
click at [482, 141] on div "Client Detail Wallet Deposit Amount ₹0 SERVICES APPOINTMENT NOTES CLIENT NOTES …" at bounding box center [362, 89] width 517 height 153
select select "3"
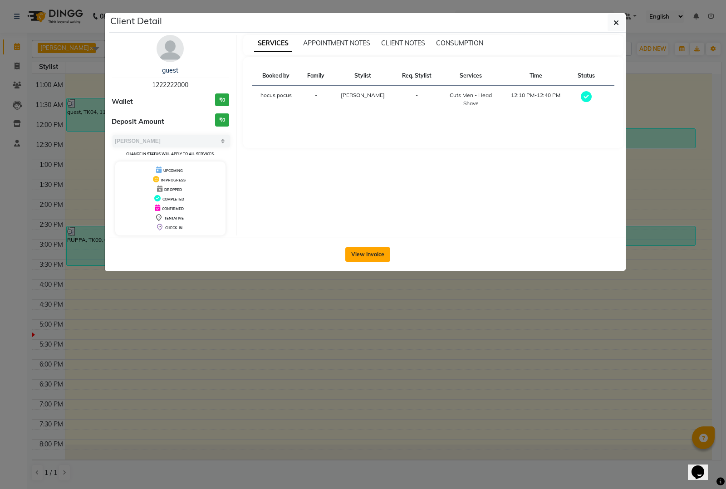
click at [375, 255] on button "View Invoice" at bounding box center [367, 254] width 45 height 15
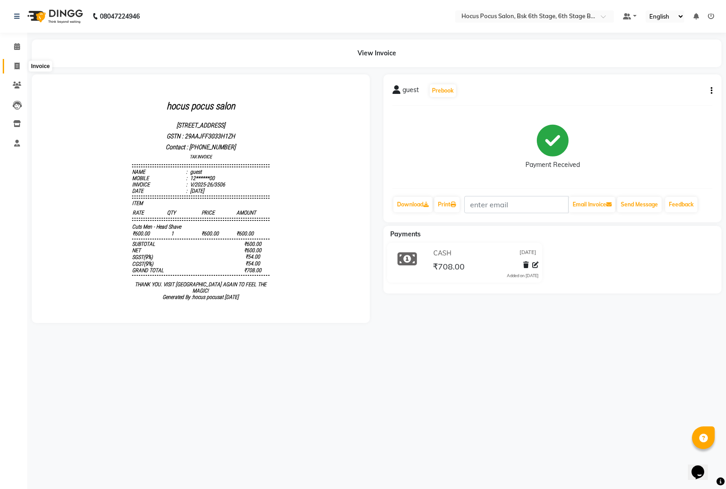
click at [16, 66] on icon at bounding box center [17, 66] width 5 height 7
select select "service"
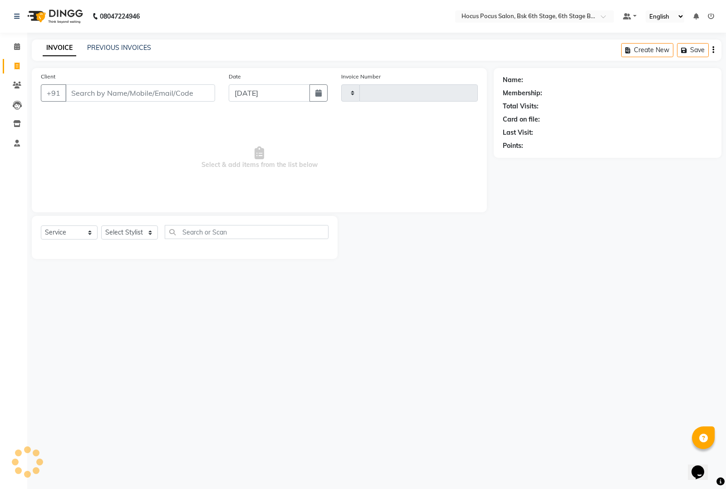
type input "3515"
select select "5242"
click at [117, 46] on link "PREVIOUS INVOICES" at bounding box center [119, 48] width 64 height 8
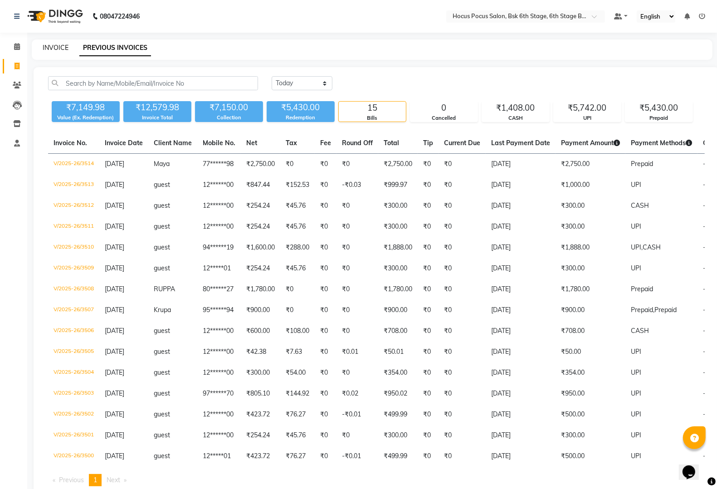
click at [54, 48] on link "INVOICE" at bounding box center [56, 48] width 26 height 8
select select "service"
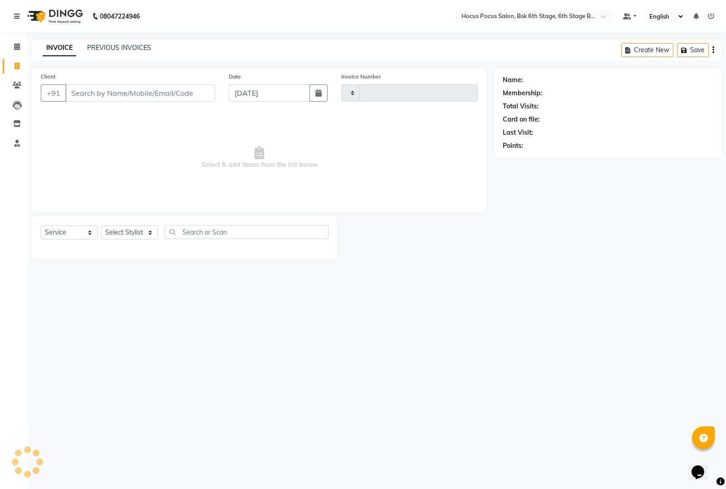
type input "3515"
select select "5242"
click at [110, 44] on link "PREVIOUS INVOICES" at bounding box center [119, 48] width 64 height 8
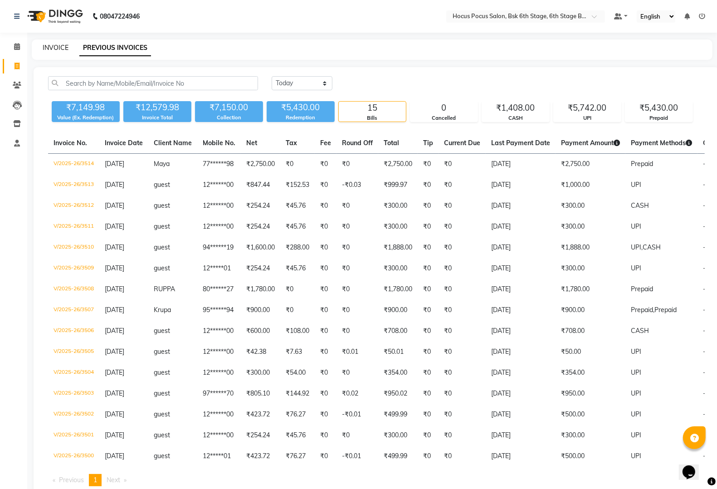
click at [51, 44] on link "INVOICE" at bounding box center [56, 48] width 26 height 8
select select "service"
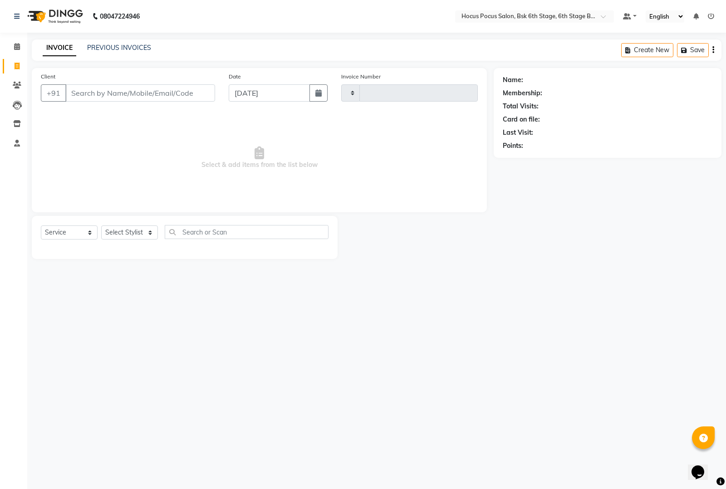
type input "3515"
select select "5242"
